Goal: Navigation & Orientation: Find specific page/section

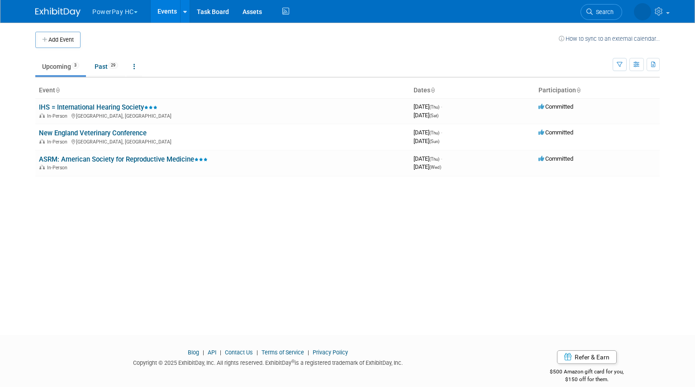
click at [130, 15] on button "PowerPay HC" at bounding box center [119, 10] width 57 height 20
click at [128, 40] on link "PowerPay HC" at bounding box center [124, 41] width 65 height 13
click at [666, 11] on link at bounding box center [651, 11] width 44 height 23
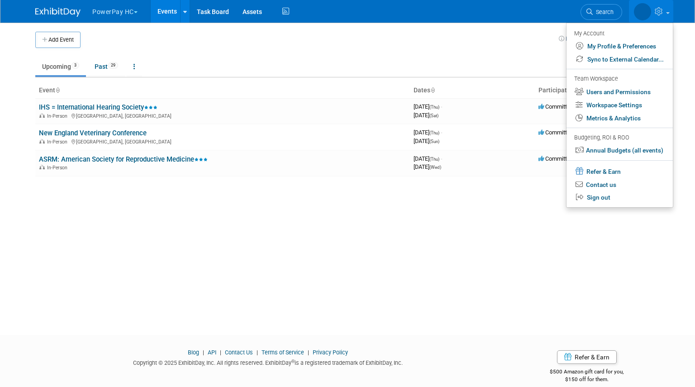
click at [263, 73] on ul "Upcoming 3 Past 29 All Events 32 Past and Upcoming Grouped Annually Events grou…" at bounding box center [324, 67] width 578 height 20
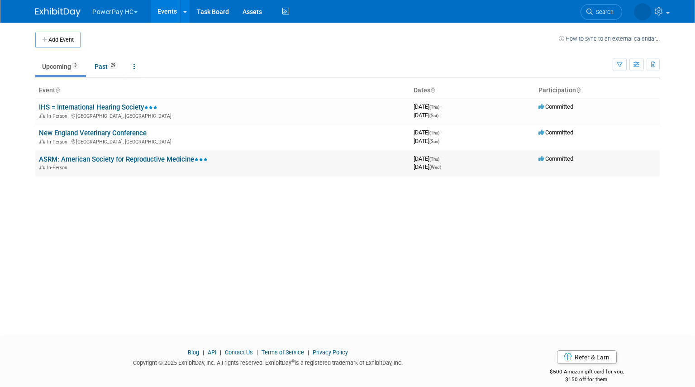
click at [143, 155] on link "ASRM: American Society for Reproductive Medicine" at bounding box center [123, 159] width 169 height 8
click at [32, 134] on div "Add Event How to sync to an external calendar... New Event Duplicate Event Warn…" at bounding box center [348, 171] width 638 height 296
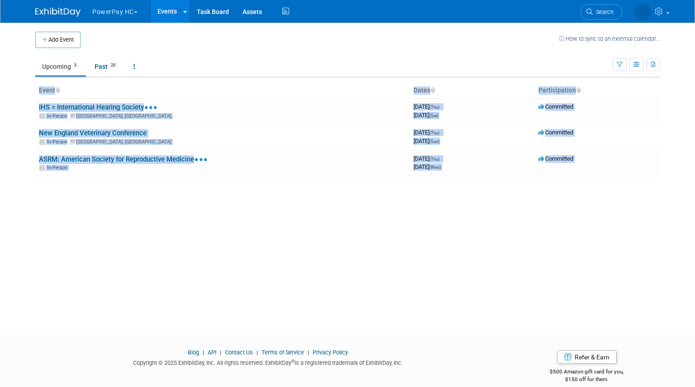
click at [32, 134] on div "Add Event How to sync to an external calendar... New Event Duplicate Event Warn…" at bounding box center [348, 171] width 638 height 296
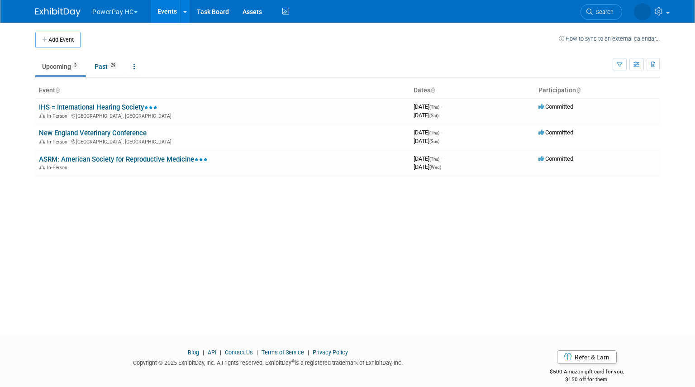
click at [25, 130] on body "PowerPay HC Choose Workspace: PowerPay HC PowerPay HI Events Add Event Bulk Upl…" at bounding box center [347, 193] width 695 height 387
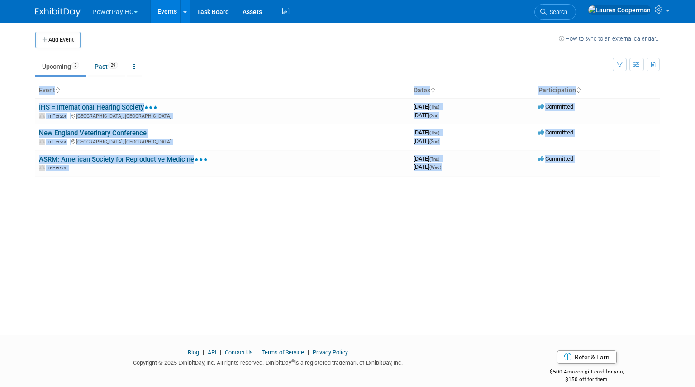
click at [25, 130] on body "PowerPay HC Choose Workspace: PowerPay HC PowerPay HI Events Add Event Bulk Upl…" at bounding box center [347, 193] width 695 height 387
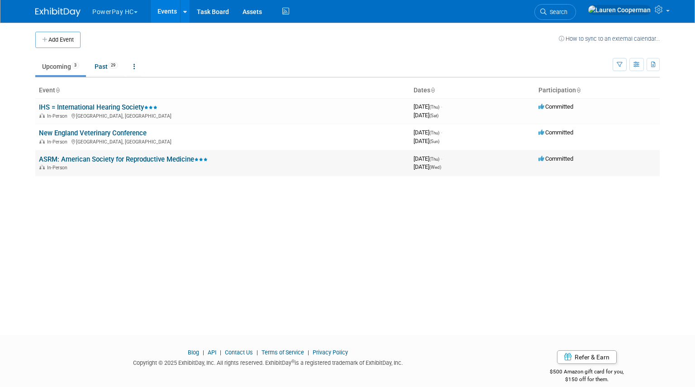
click at [118, 159] on link "ASRM: American Society for Reproductive Medicine" at bounding box center [123, 159] width 169 height 8
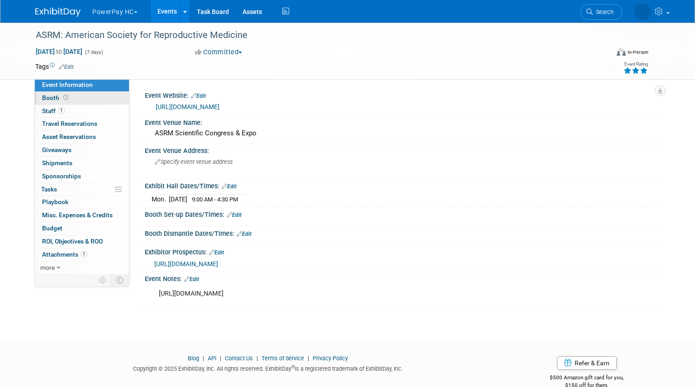
click at [107, 98] on link "Booth" at bounding box center [82, 98] width 94 height 13
click at [111, 96] on link "Booth" at bounding box center [82, 98] width 94 height 13
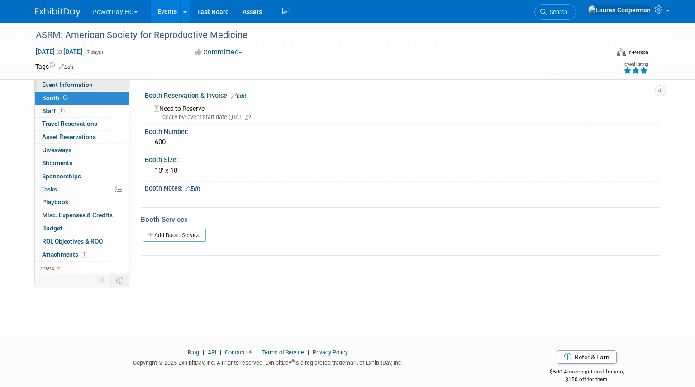
click at [117, 85] on link "Event Information" at bounding box center [82, 85] width 94 height 13
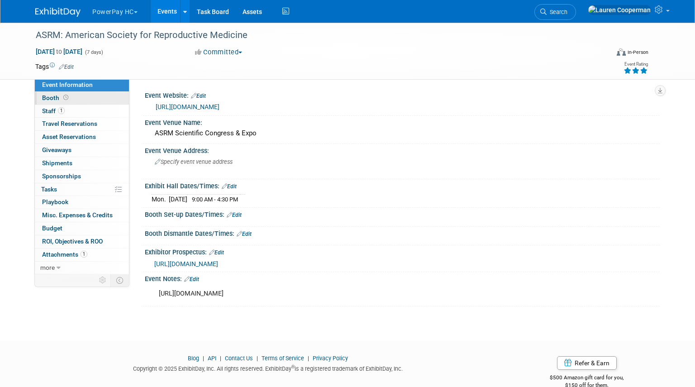
click at [117, 93] on link "Booth" at bounding box center [82, 98] width 94 height 13
